Goal: Complete application form: Complete application form

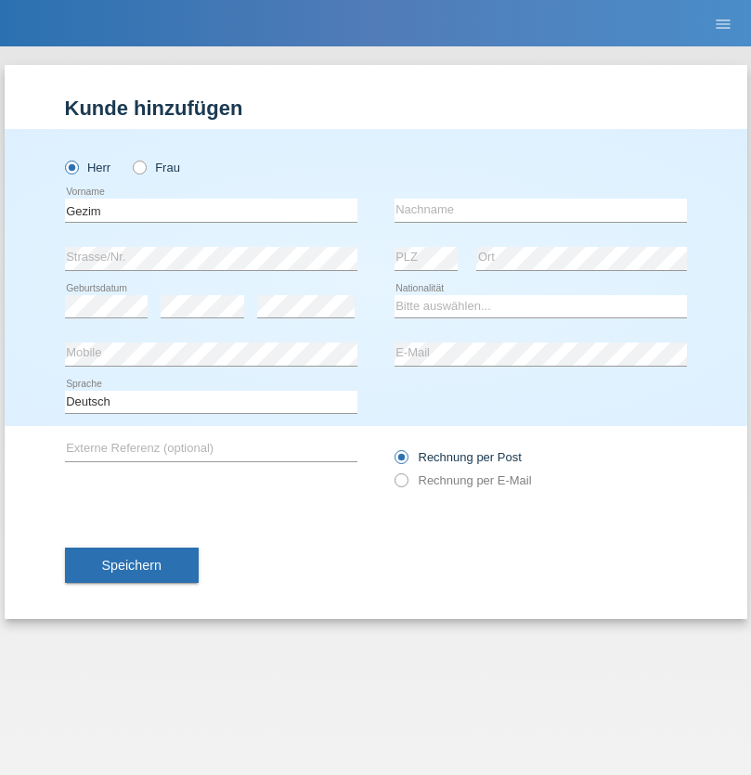
type input "[PERSON_NAME]"
click at [541, 210] on input "text" at bounding box center [541, 210] width 293 height 23
type input "Rexhaj"
select select "CH"
select select "en"
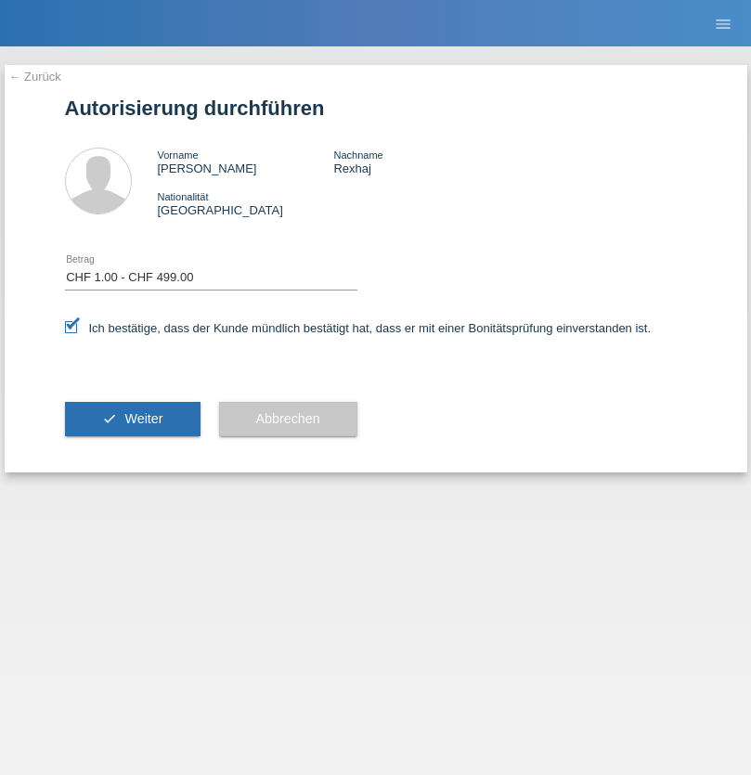
select select "1"
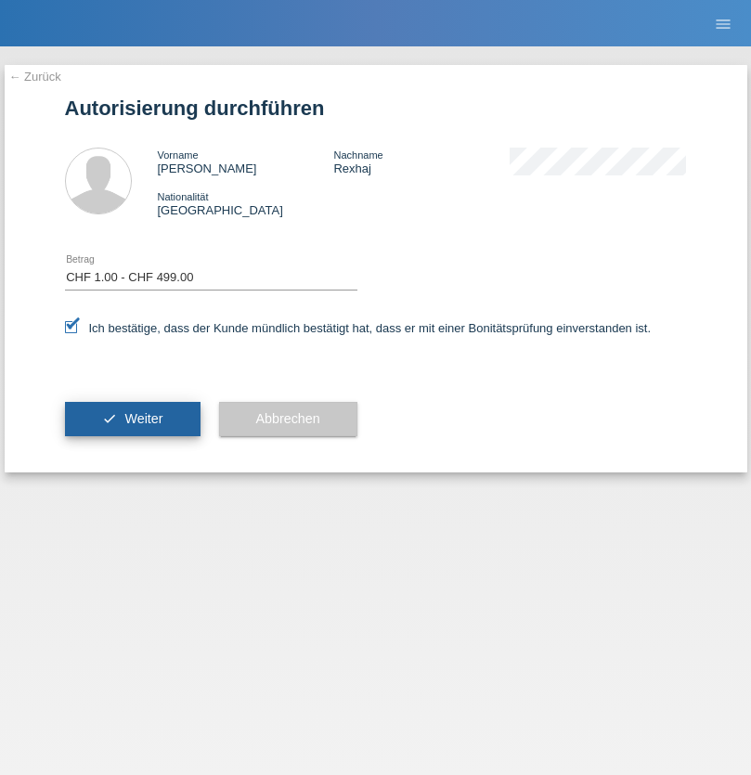
click at [132, 419] on span "Weiter" at bounding box center [143, 418] width 38 height 15
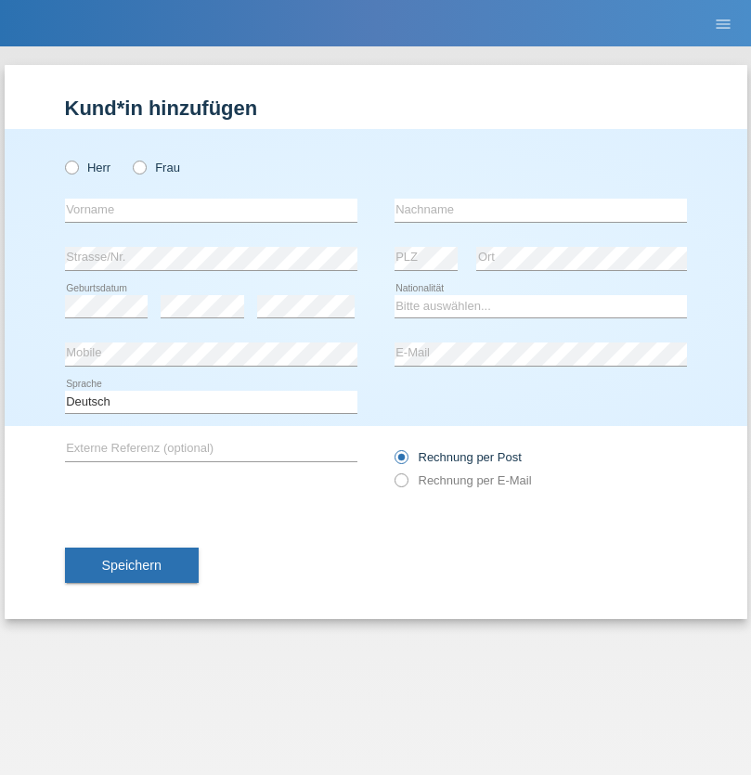
radio input "true"
click at [211, 210] on input "text" at bounding box center [211, 210] width 293 height 23
type input "saba"
click at [541, 210] on input "text" at bounding box center [541, 210] width 293 height 23
type input "selemun"
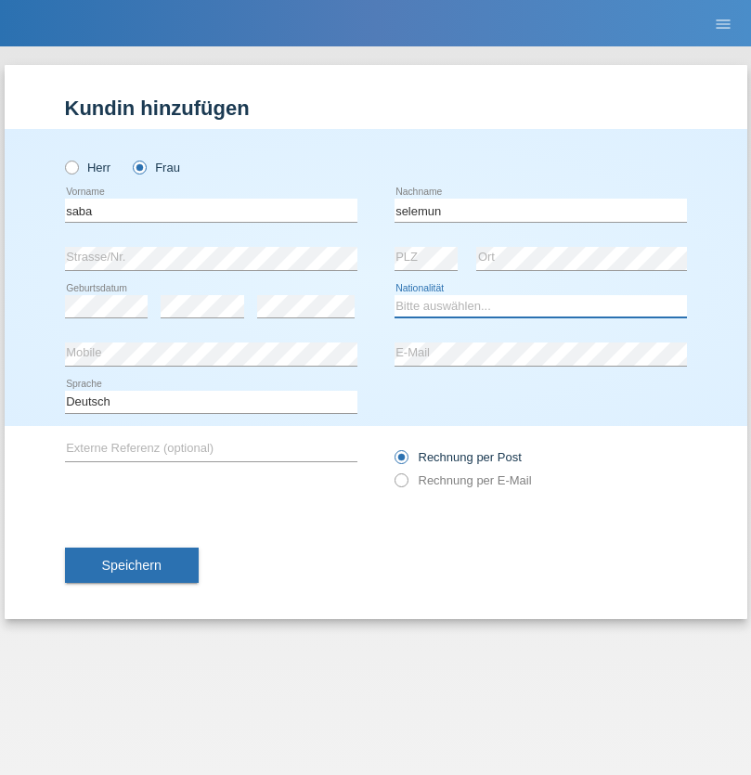
select select "ER"
select select "C"
select select "12"
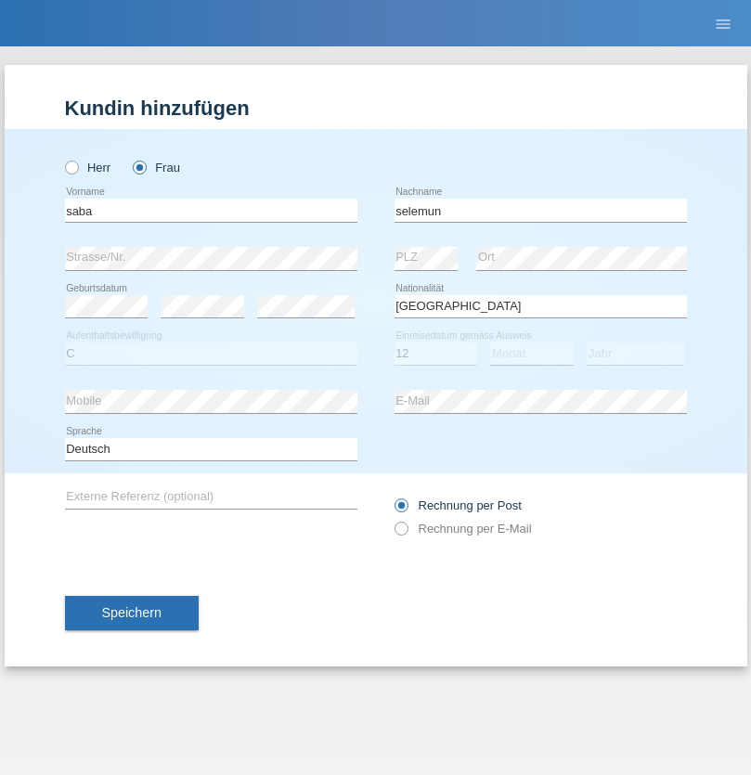
select select "08"
select select "2011"
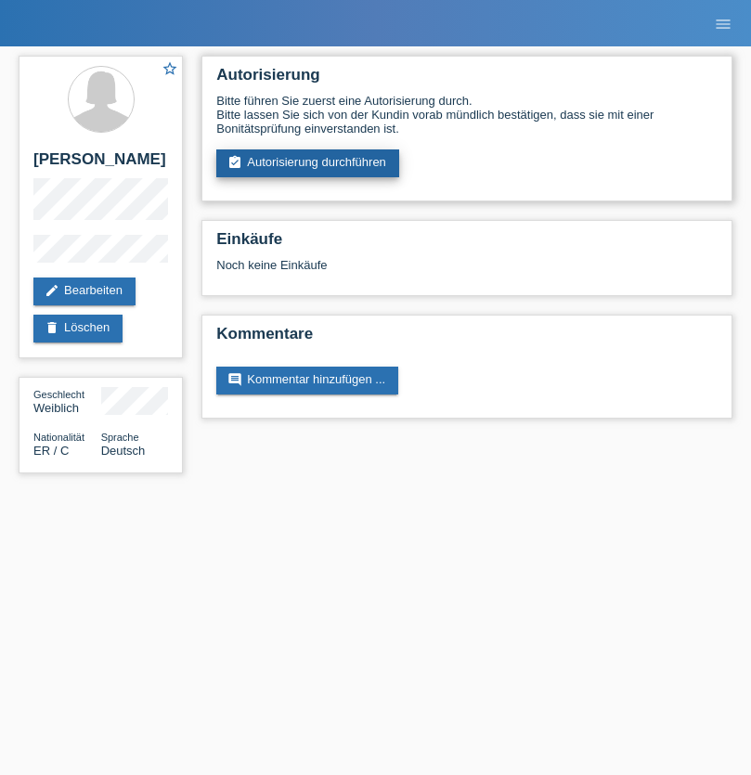
click at [308, 163] on link "assignment_turned_in Autorisierung durchführen" at bounding box center [307, 164] width 183 height 28
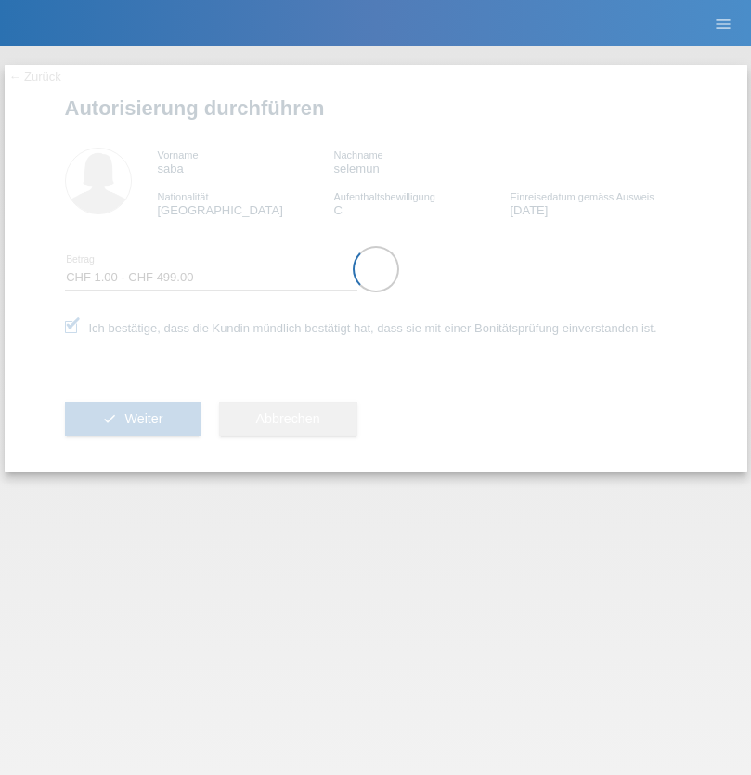
select select "1"
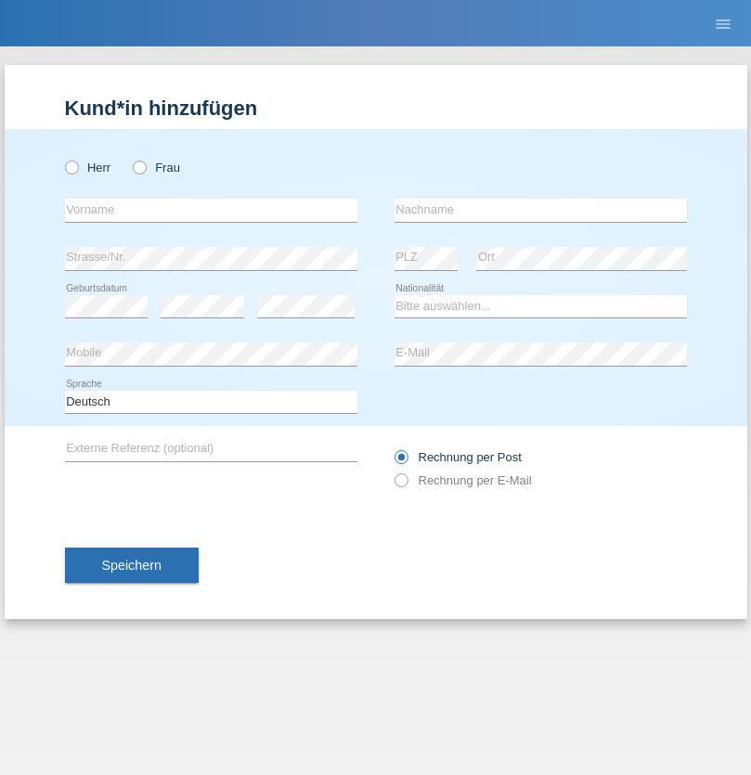
radio input "true"
click at [211, 210] on input "text" at bounding box center [211, 210] width 293 height 23
type input "Lakatosh"
click at [541, 210] on input "text" at bounding box center [541, 210] width 293 height 23
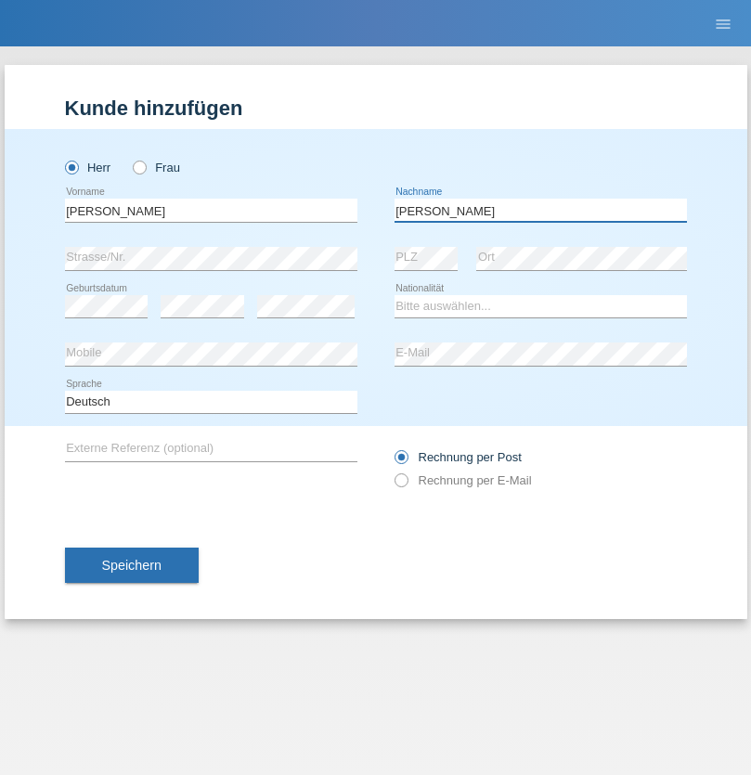
type input "[PERSON_NAME]"
select select "CH"
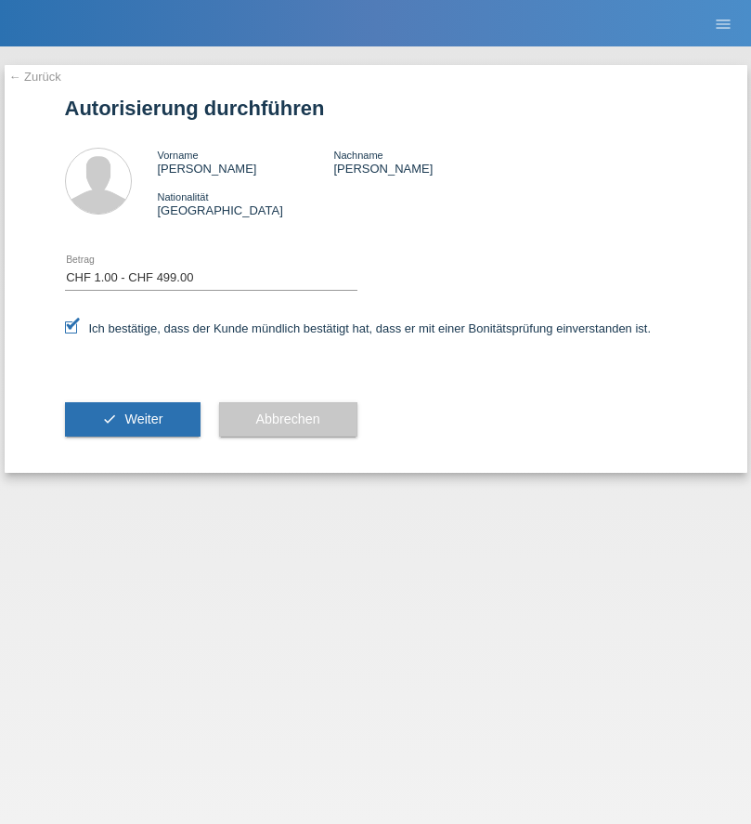
select select "1"
click at [132, 419] on span "Weiter" at bounding box center [143, 418] width 38 height 15
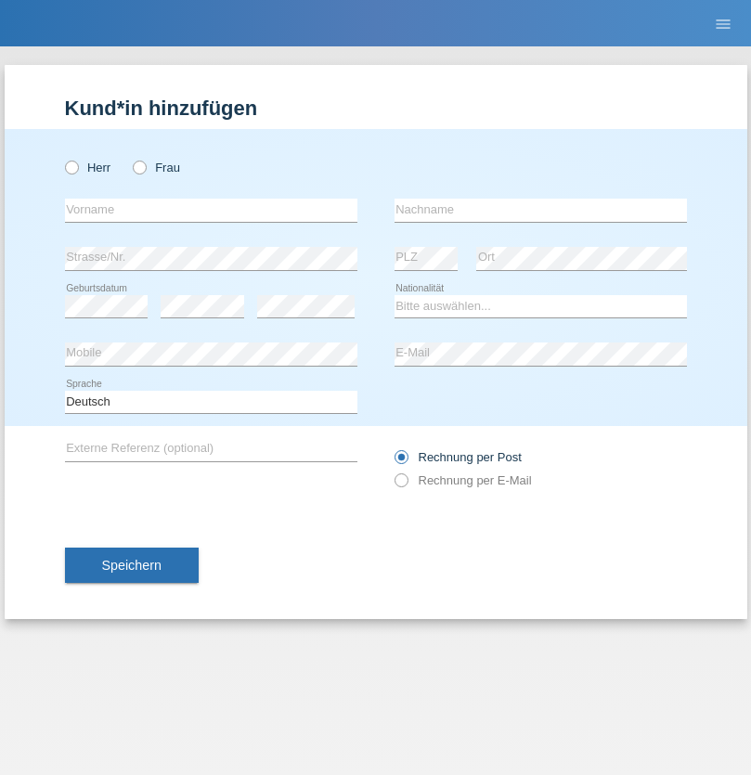
radio input "true"
click at [211, 210] on input "text" at bounding box center [211, 210] width 293 height 23
type input "Marco"
click at [541, 210] on input "text" at bounding box center [541, 210] width 293 height 23
type input "Weinlein"
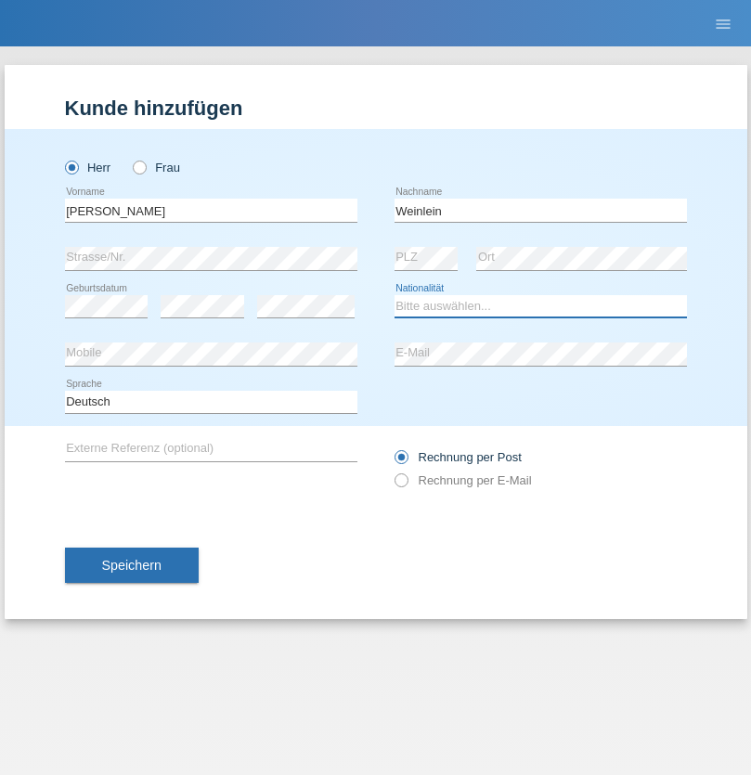
select select "CH"
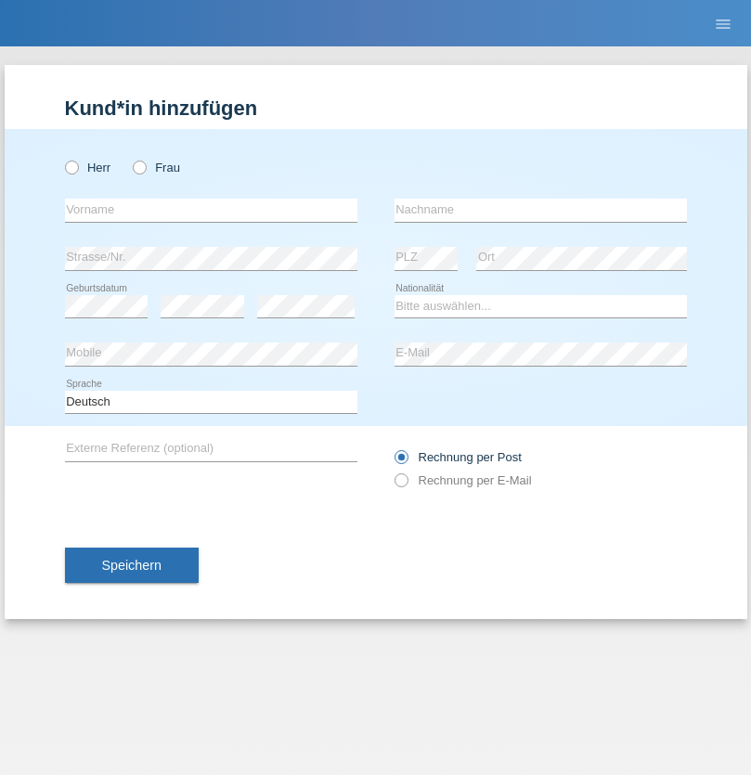
radio input "true"
click at [211, 210] on input "text" at bounding box center [211, 210] width 293 height 23
type input "firat"
click at [541, 210] on input "text" at bounding box center [541, 210] width 293 height 23
type input "kara"
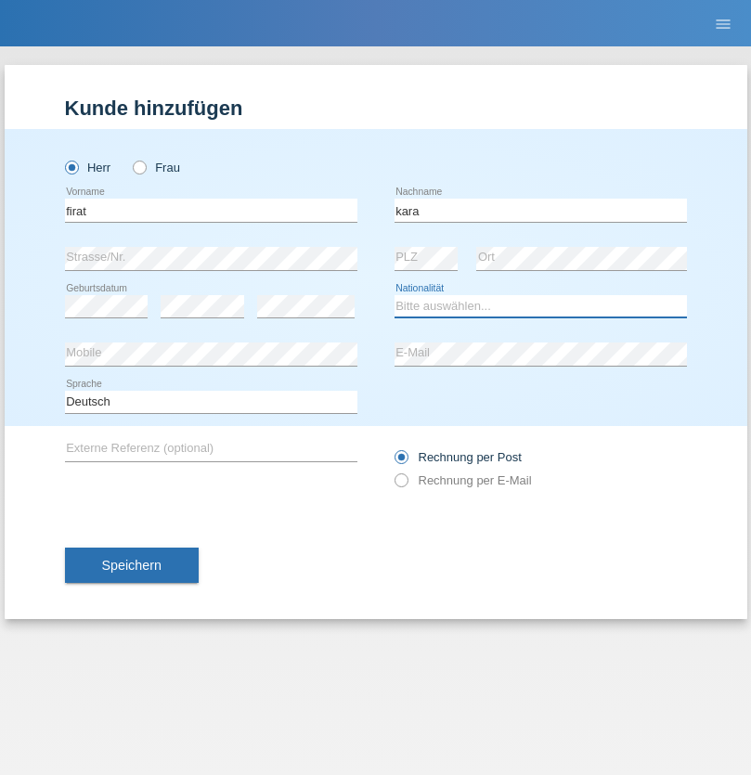
select select "CH"
